Goal: Navigation & Orientation: Find specific page/section

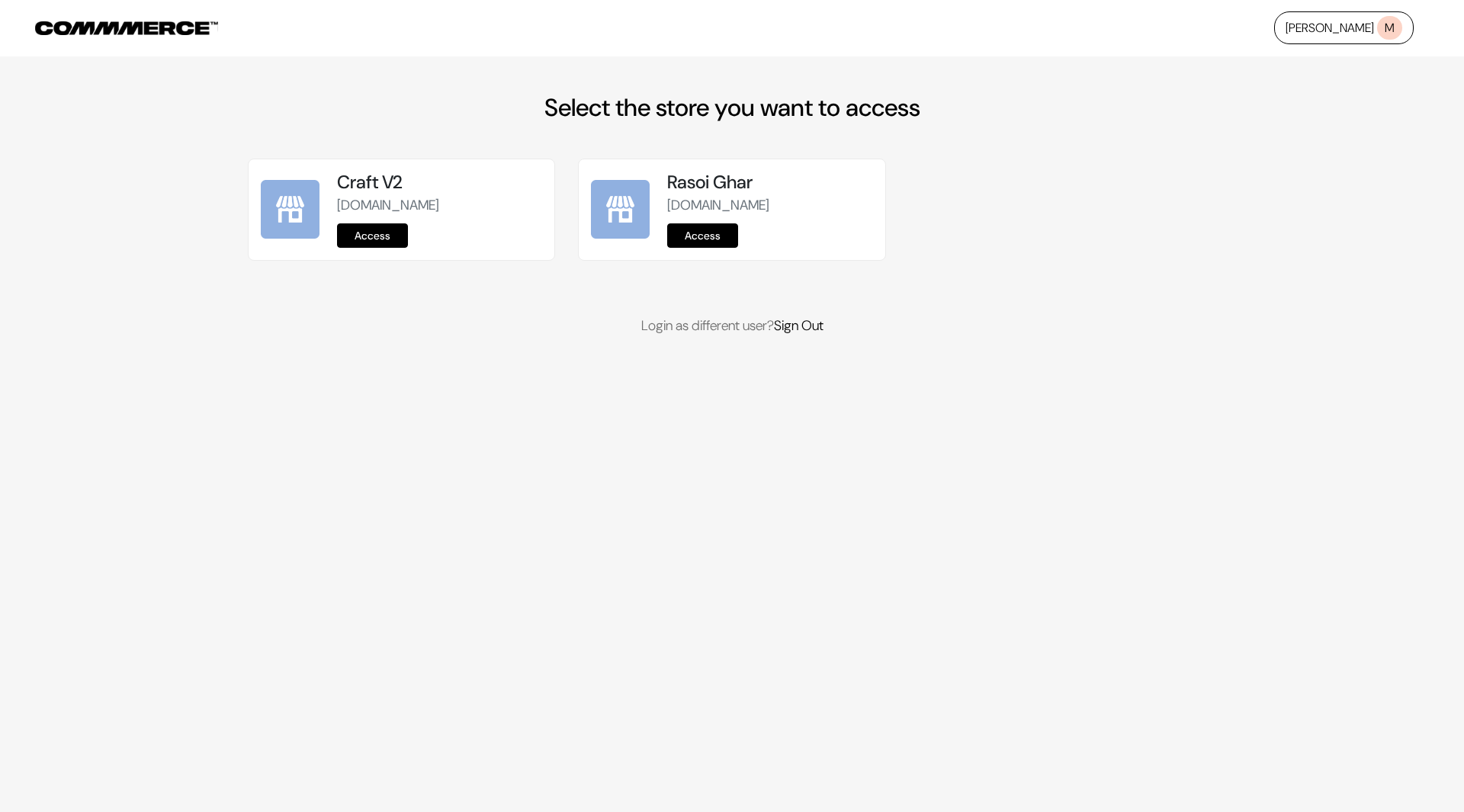
click at [714, 227] on link "Access" at bounding box center [702, 235] width 71 height 24
click at [712, 236] on link "Access" at bounding box center [702, 235] width 71 height 24
click at [715, 238] on link "Access" at bounding box center [702, 235] width 71 height 24
click at [717, 234] on link "Access" at bounding box center [702, 235] width 71 height 24
click at [375, 234] on link "Access" at bounding box center [372, 235] width 71 height 24
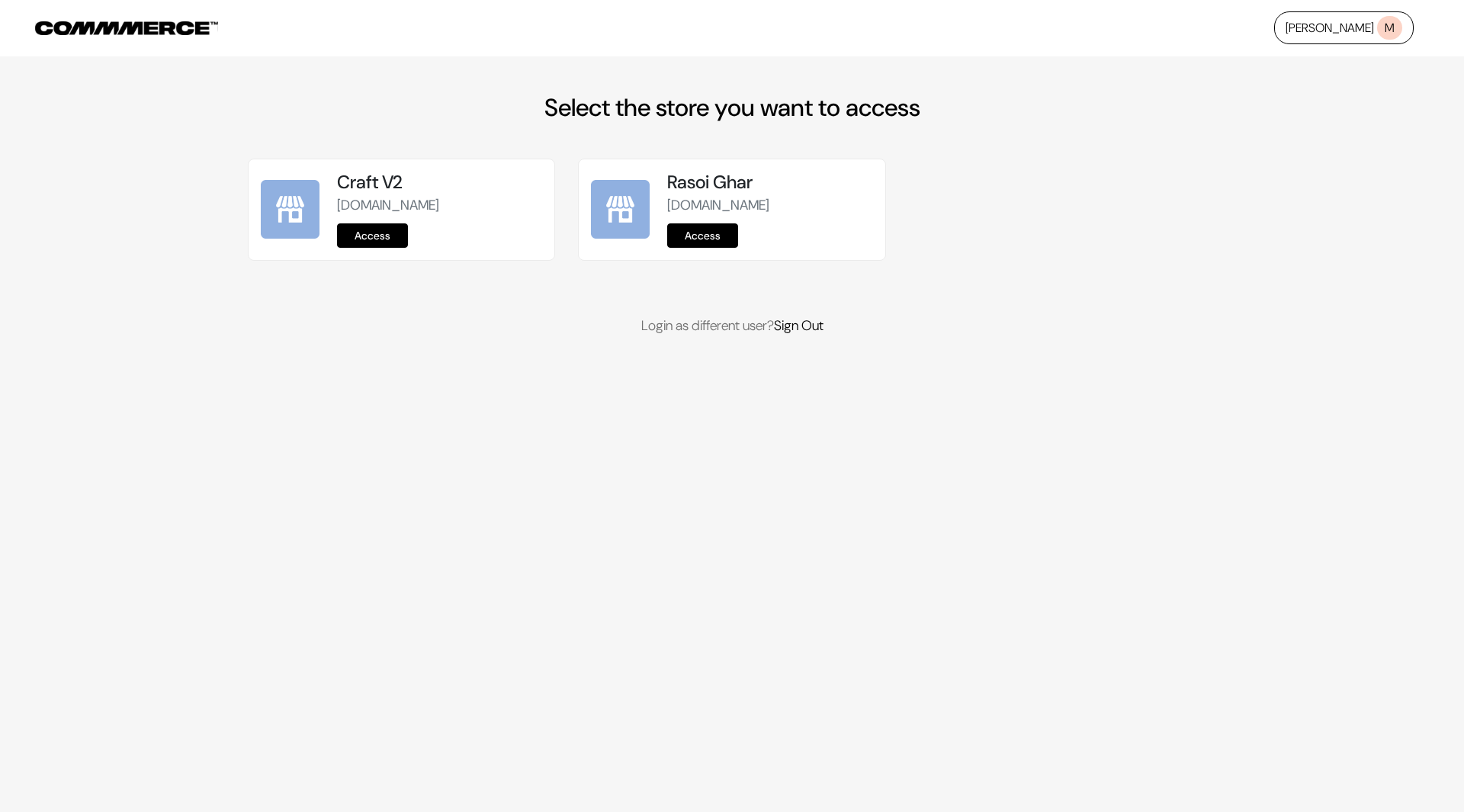
click at [717, 234] on link "Access" at bounding box center [702, 235] width 71 height 24
click at [725, 234] on link "Access" at bounding box center [702, 235] width 71 height 24
click at [381, 234] on link "Access" at bounding box center [372, 235] width 71 height 24
